Goal: Information Seeking & Learning: Obtain resource

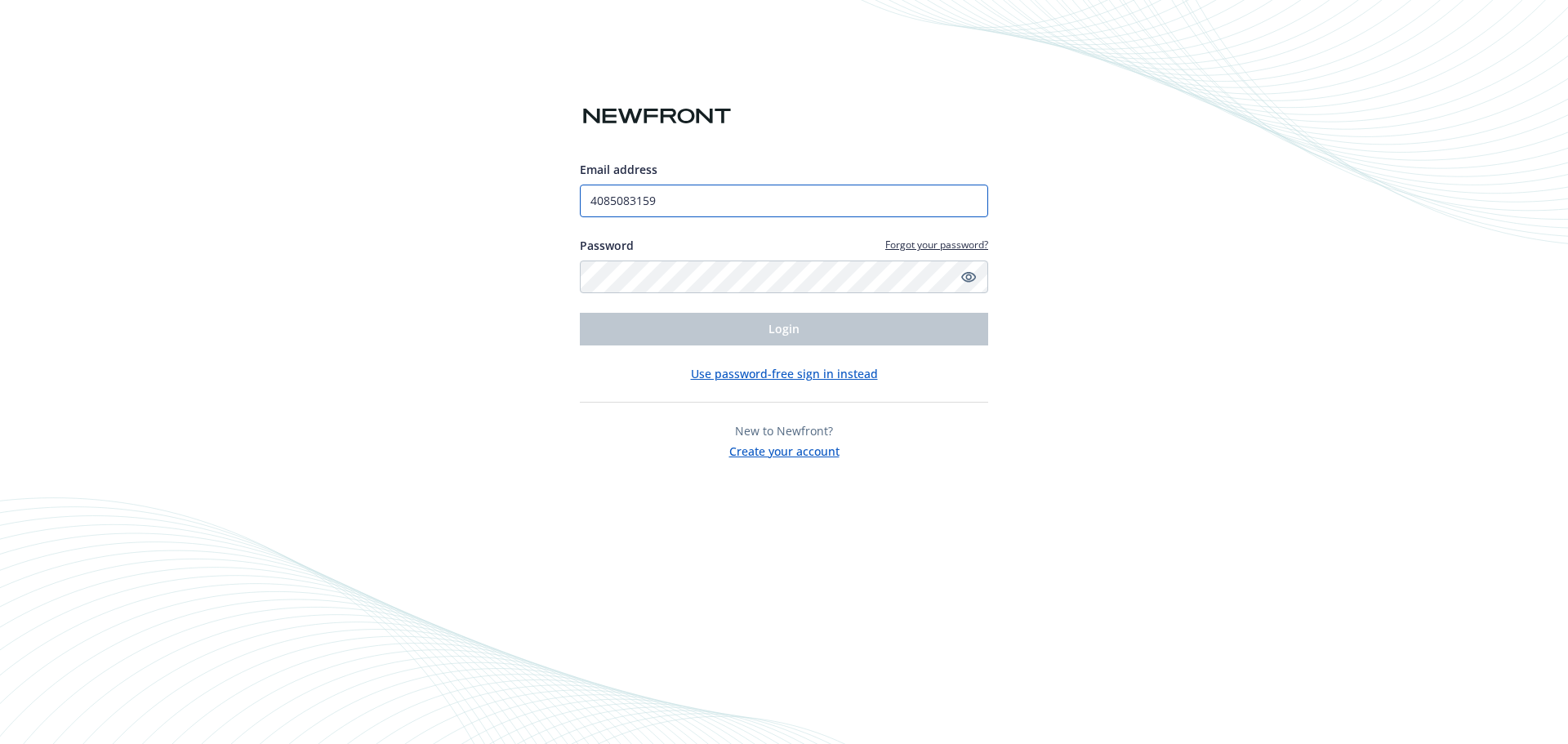
click at [732, 200] on input "4085083159" at bounding box center [784, 201] width 408 height 32
click at [666, 198] on input "4085083159" at bounding box center [784, 201] width 408 height 32
drag, startPoint x: 698, startPoint y: 199, endPoint x: 515, endPoint y: 200, distance: 183.0
click at [540, 198] on div "Email address 4085083159 Password Forgot your password? Login Use password-free…" at bounding box center [784, 372] width 1568 height 744
type input "[PERSON_NAME][EMAIL_ADDRESS][PERSON_NAME][DOMAIN_NAME]"
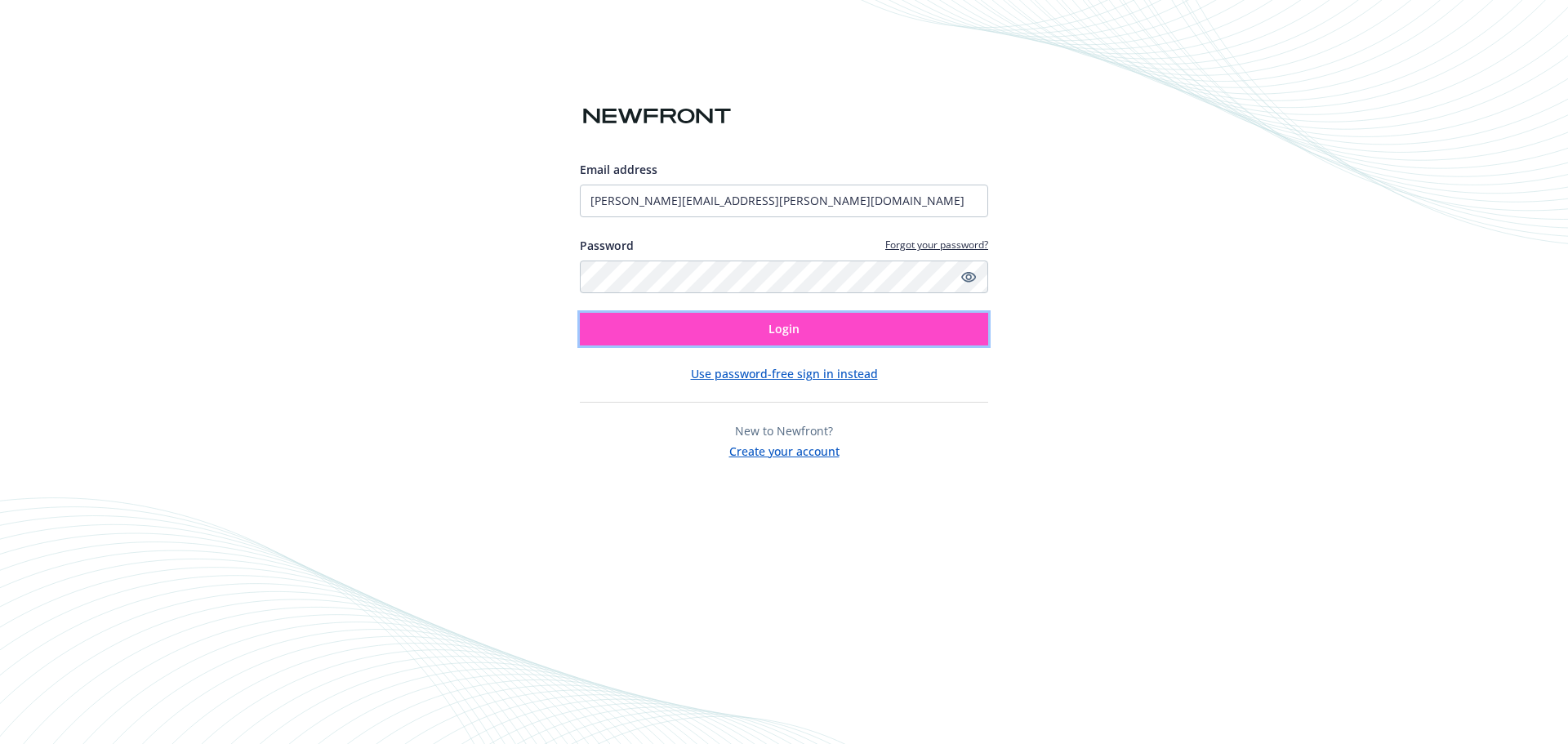
click at [792, 334] on span "Login" at bounding box center [784, 328] width 31 height 16
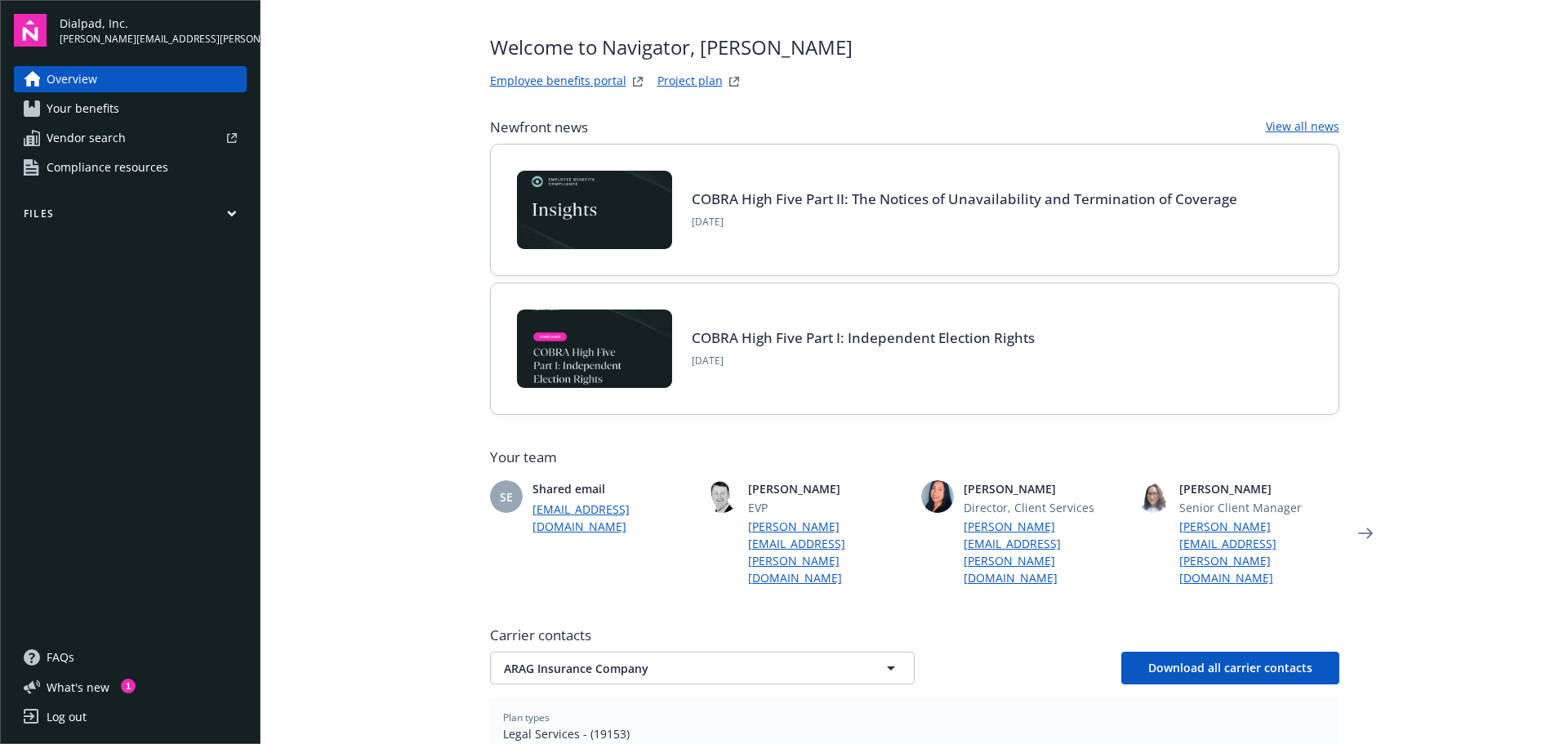
scroll to position [41, 0]
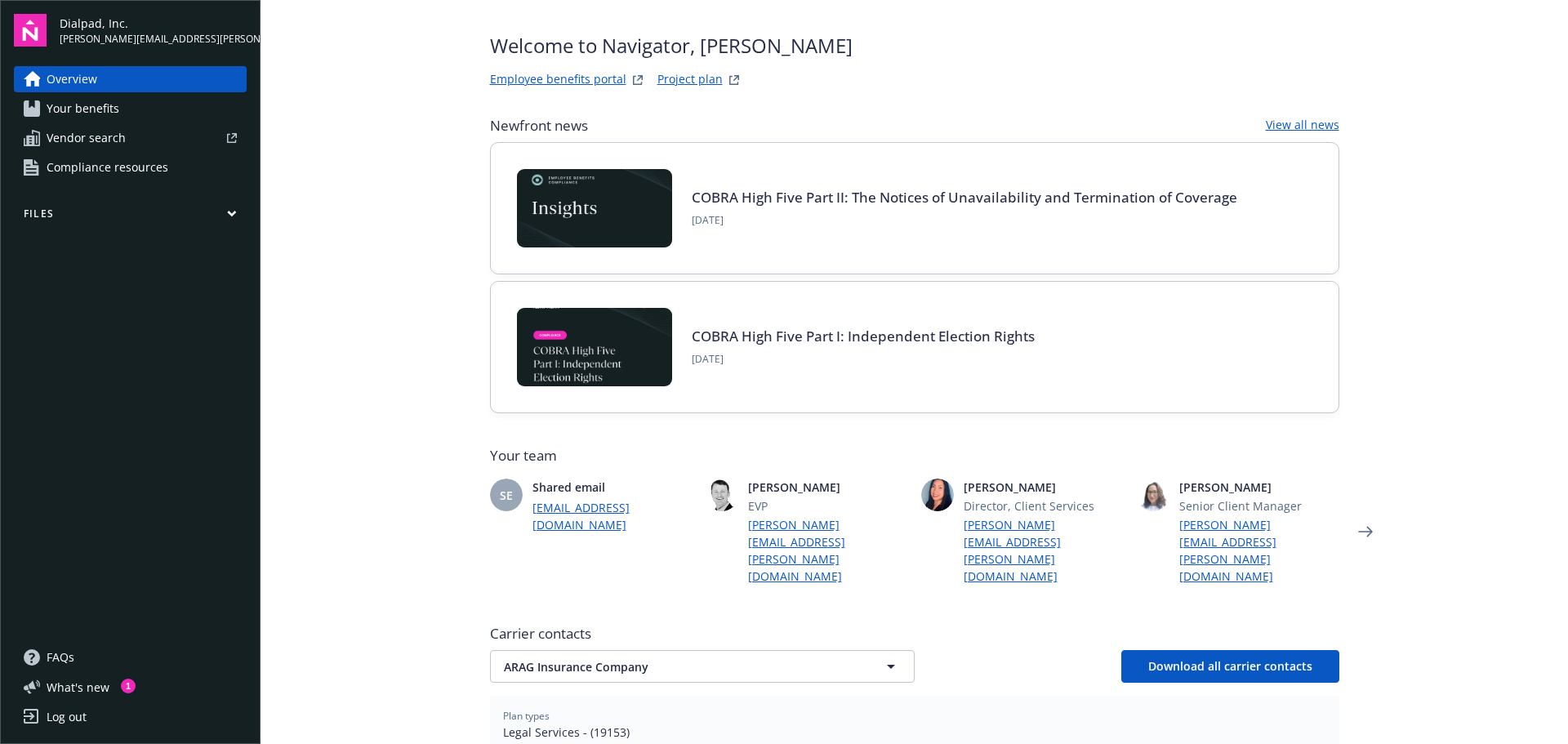
click at [735, 196] on link "COBRA High Five Part II: The Notices of Unavailability and Termination of Cover…" at bounding box center [964, 197] width 545 height 19
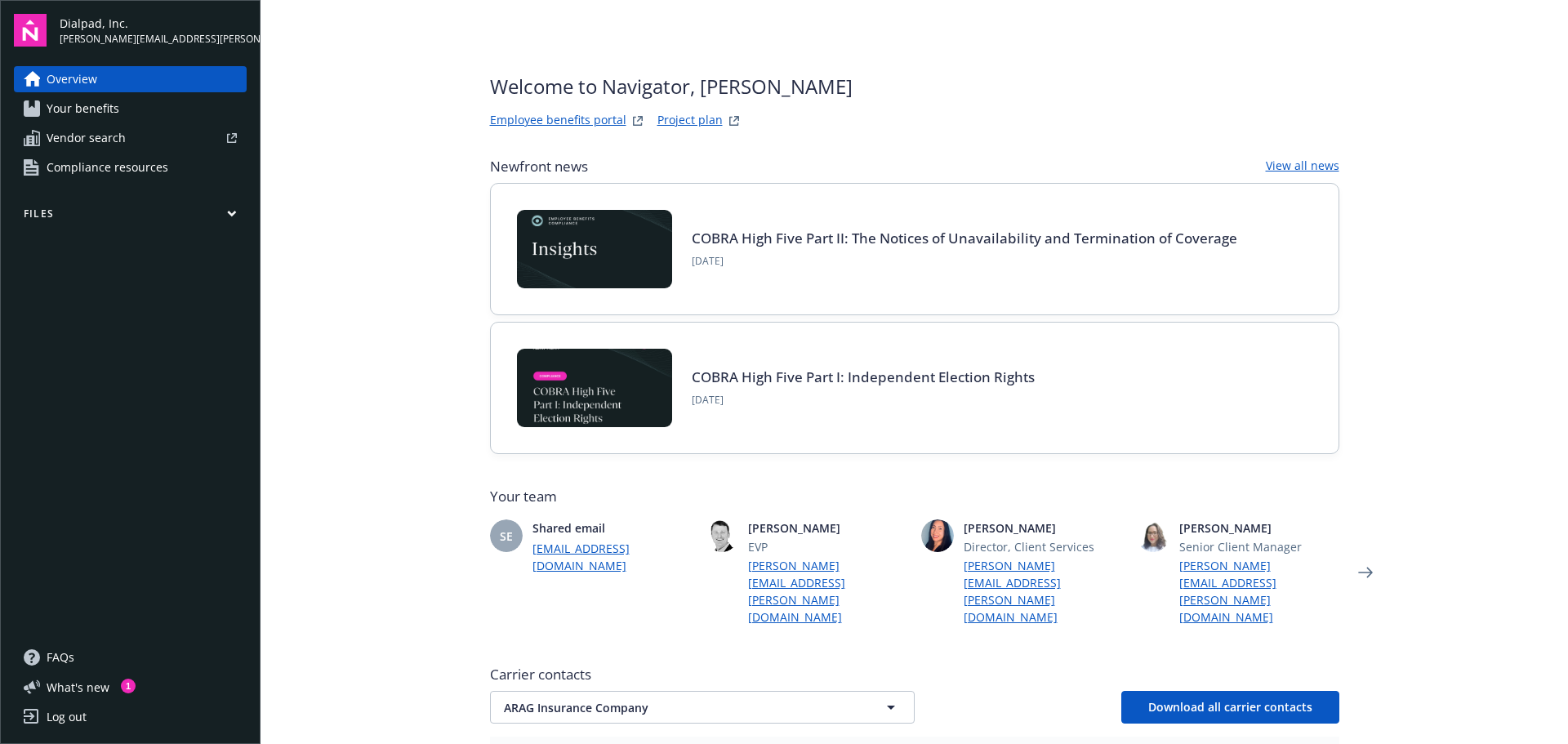
click at [1312, 164] on link "View all news" at bounding box center [1302, 166] width 73 height 20
click at [148, 169] on span "Compliance resources" at bounding box center [107, 166] width 122 height 26
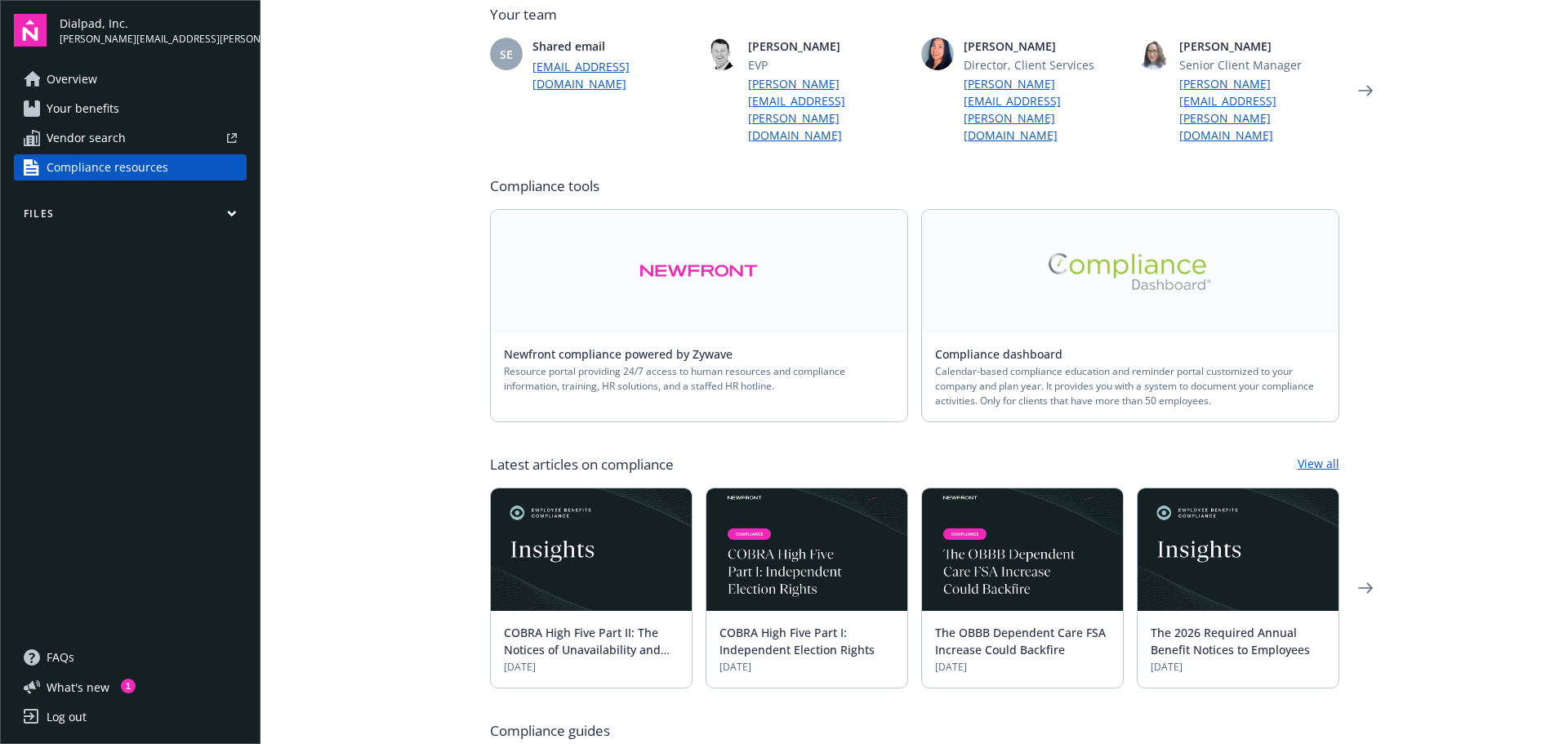
scroll to position [127, 0]
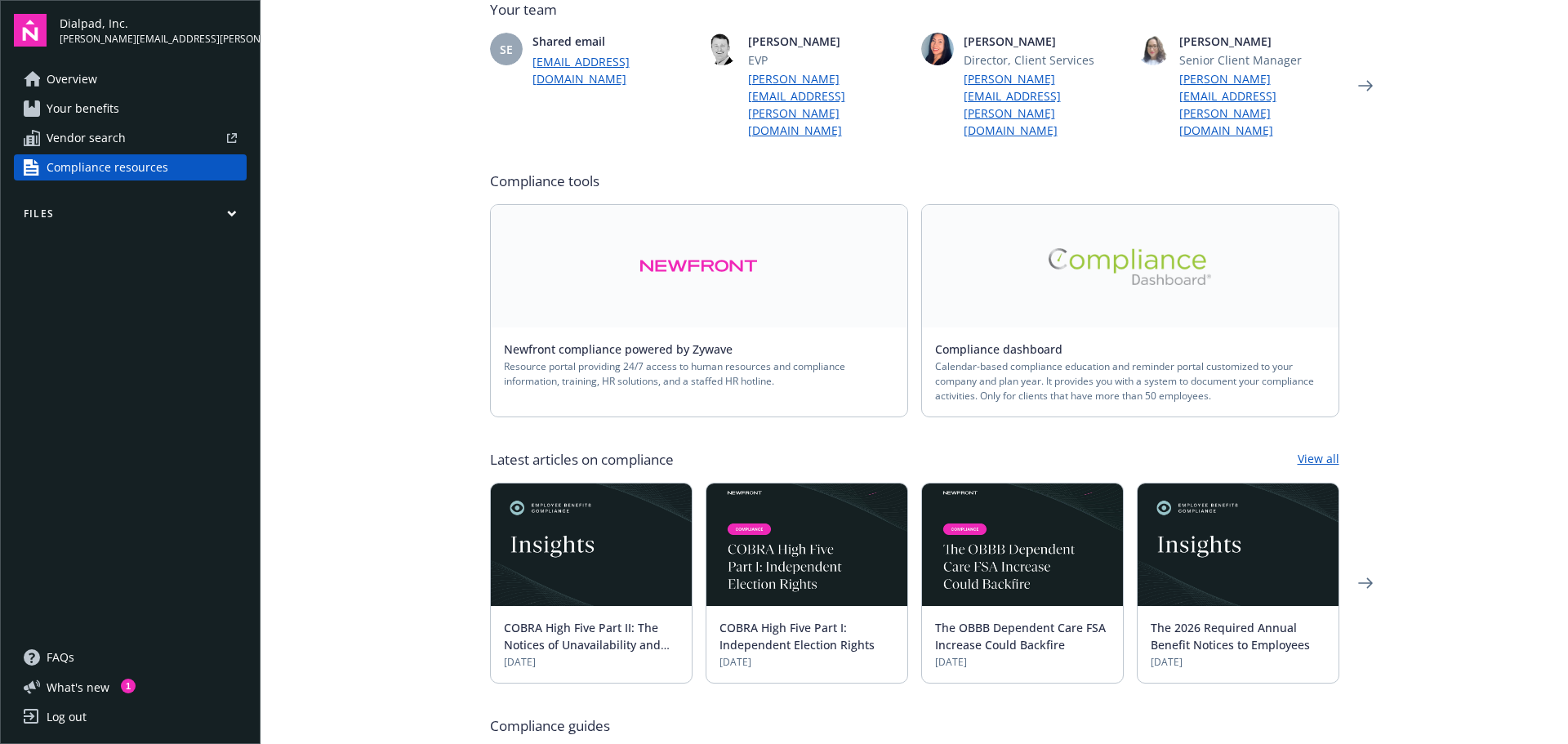
click at [666, 247] on img at bounding box center [699, 265] width 118 height 37
